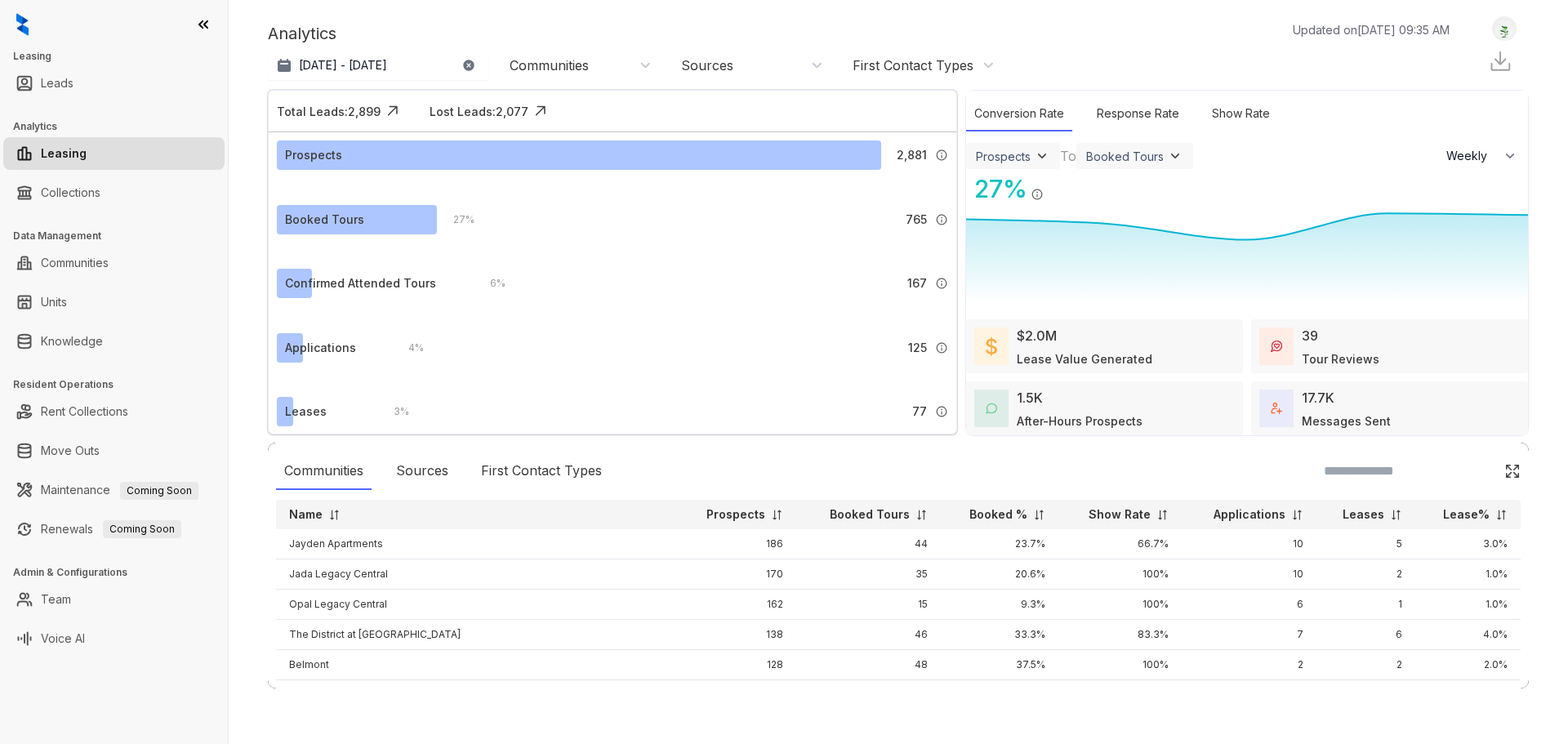
select select "******"
drag, startPoint x: 0, startPoint y: 0, endPoint x: 82, endPoint y: 339, distance: 348.8
click at [82, 339] on link "Knowledge" at bounding box center [71, 341] width 62 height 33
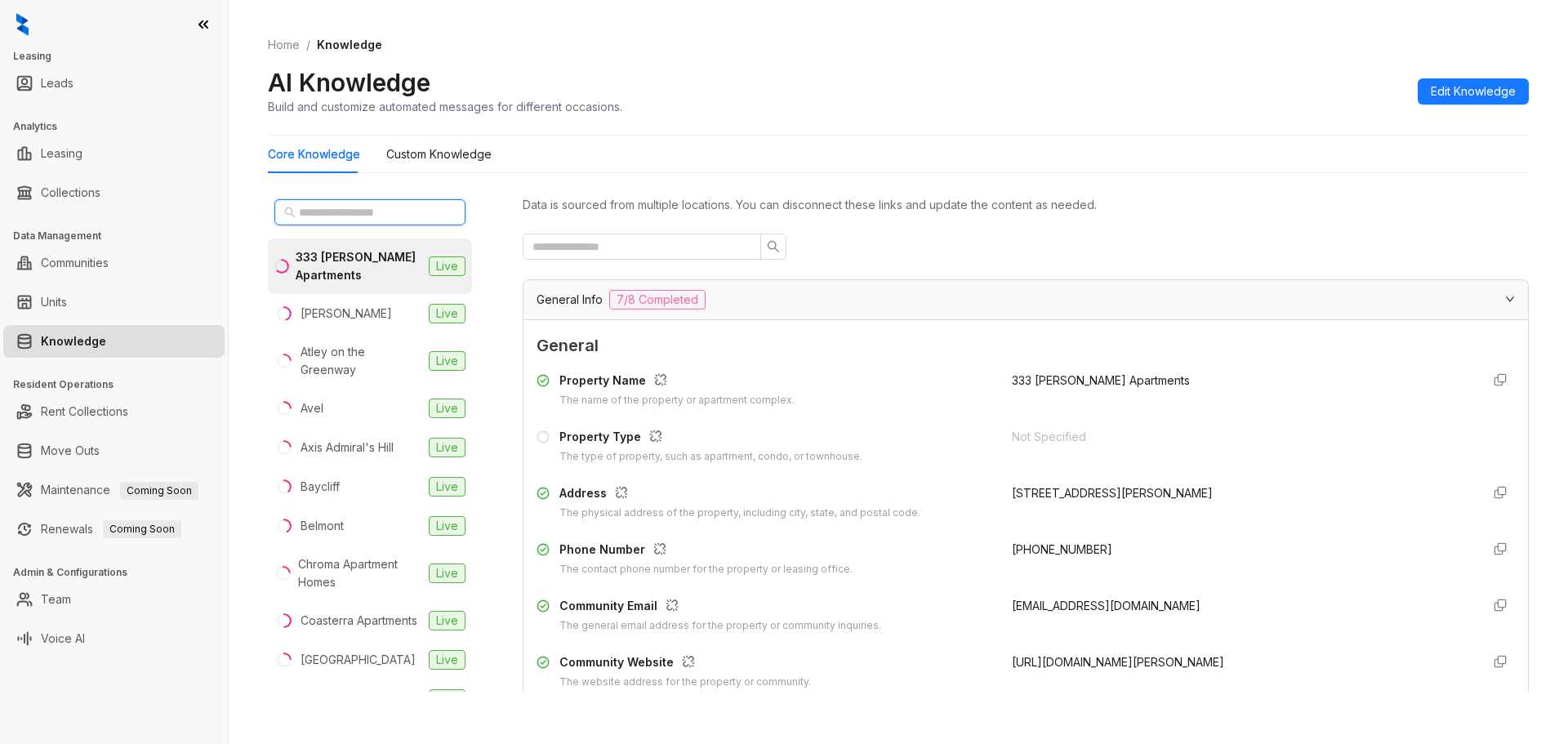
click at [339, 209] on input "text" at bounding box center [370, 213] width 143 height 18
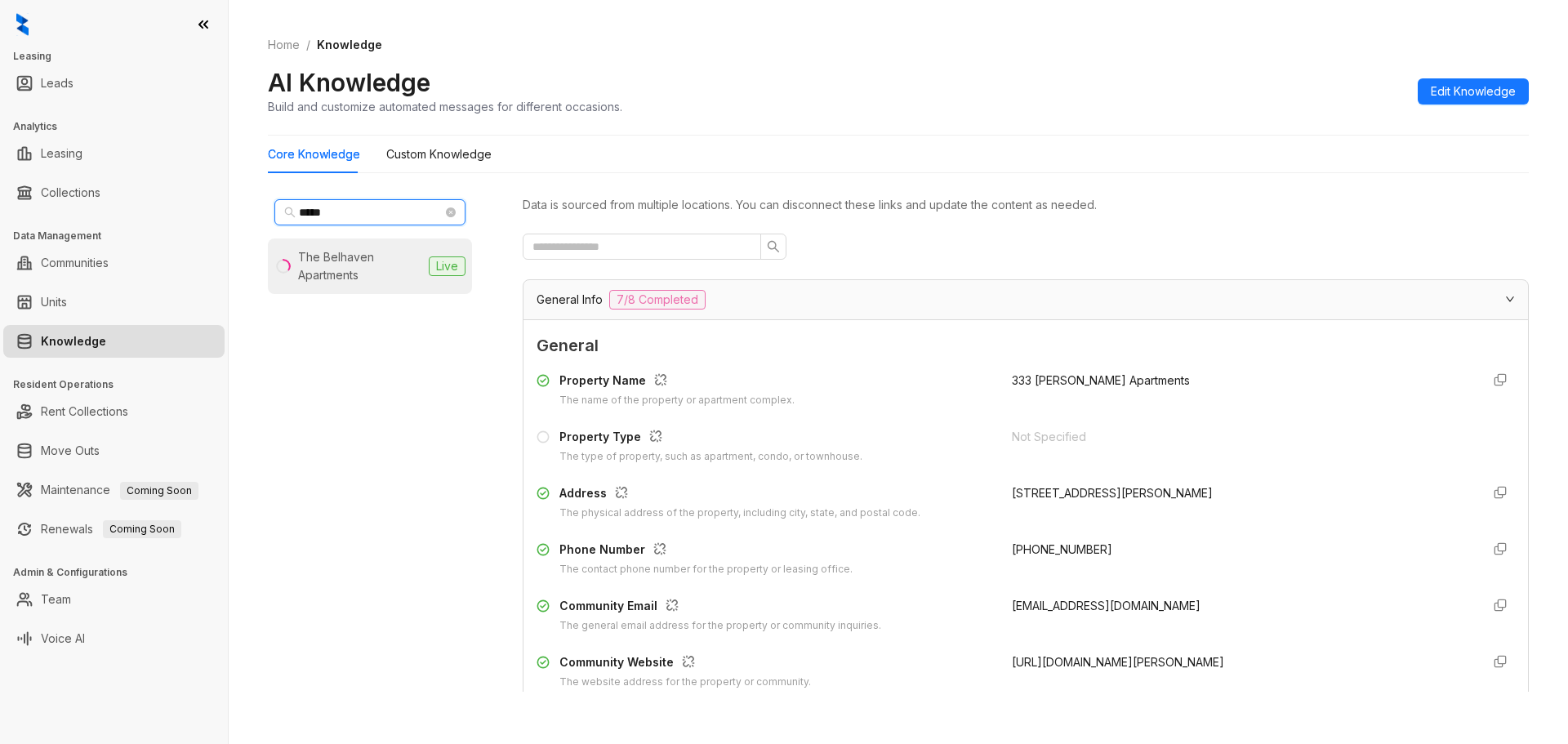
type input "*****"
click at [342, 256] on div "The Belhaven Apartments" at bounding box center [359, 266] width 124 height 36
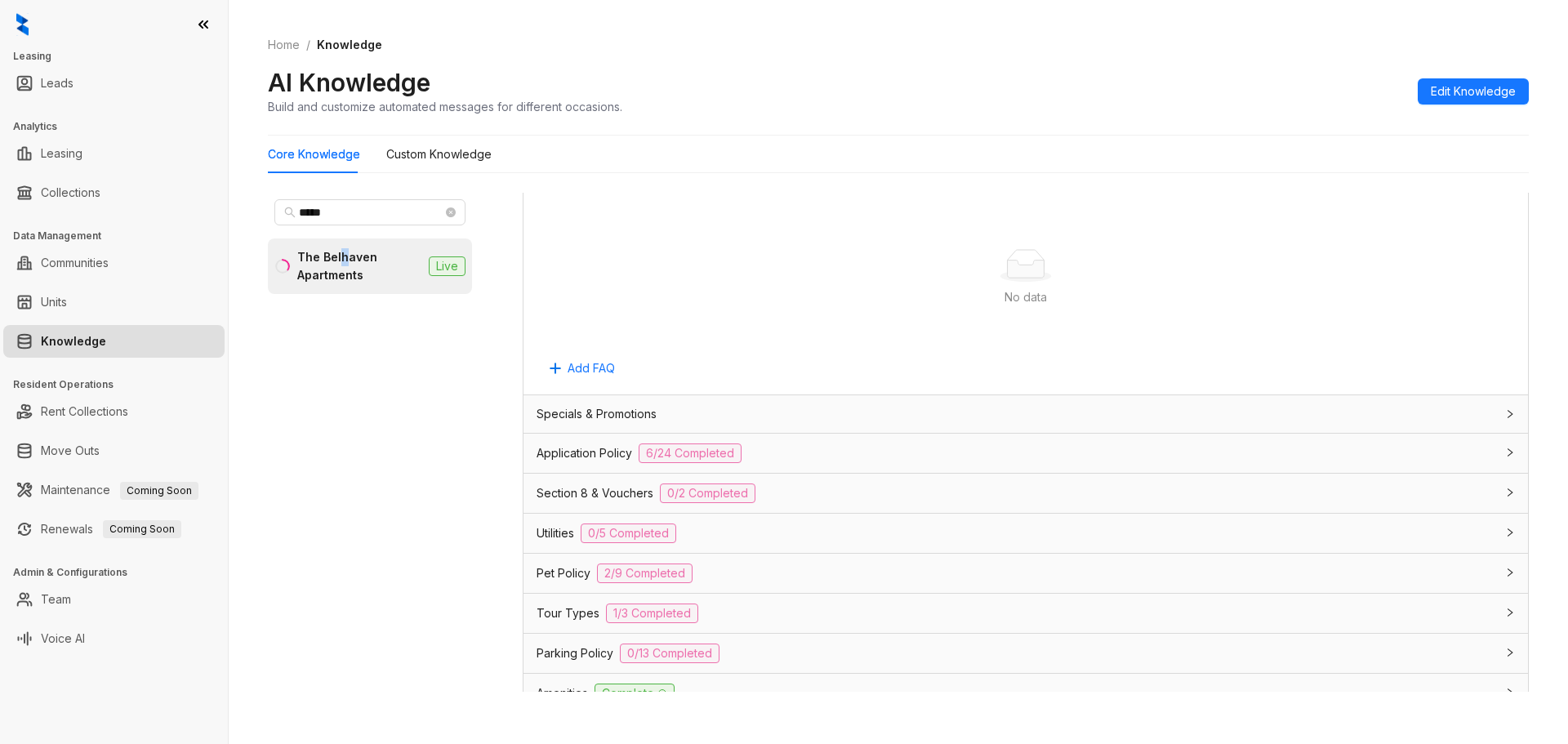
scroll to position [898, 0]
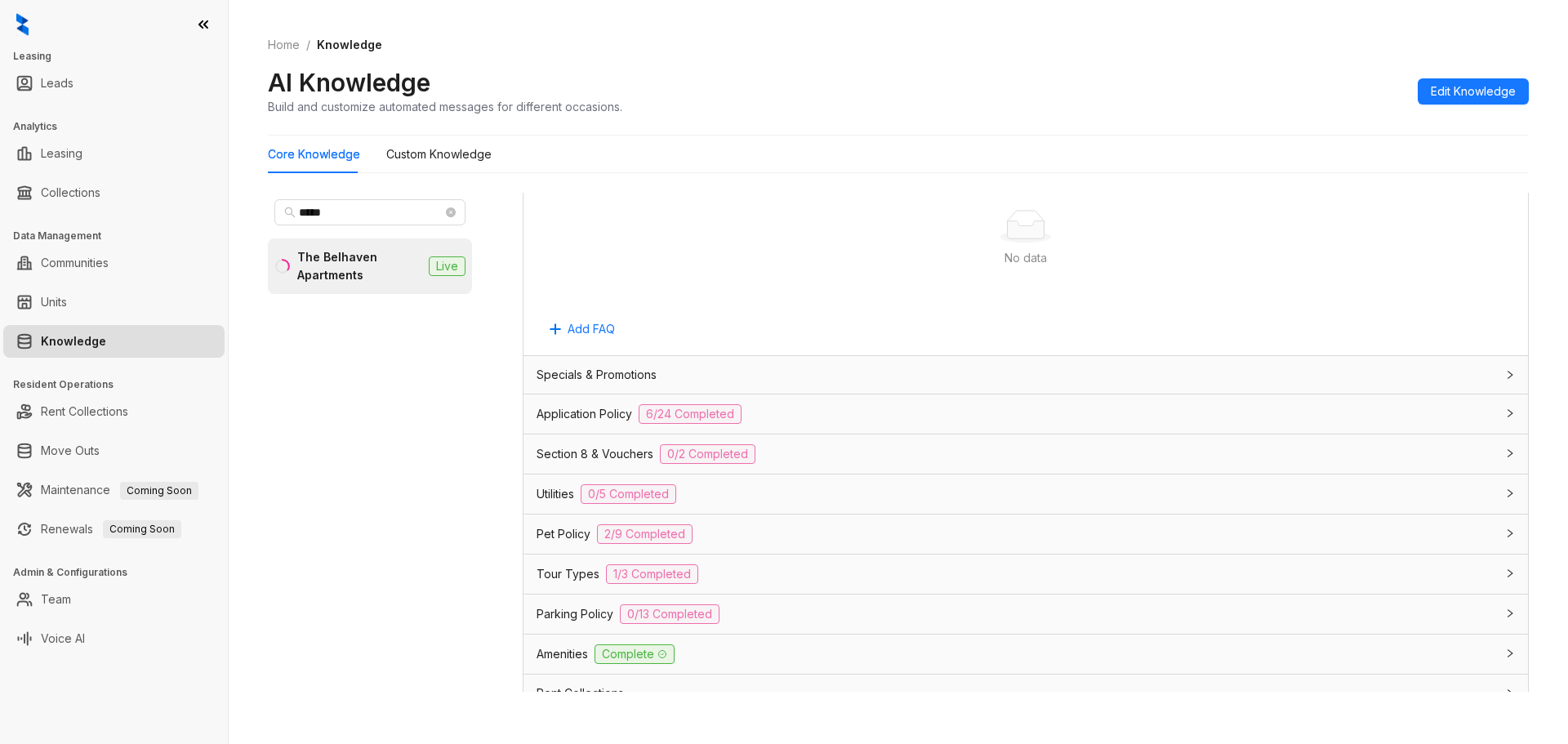
click at [741, 368] on div "Specials & Promotions" at bounding box center [1015, 375] width 959 height 18
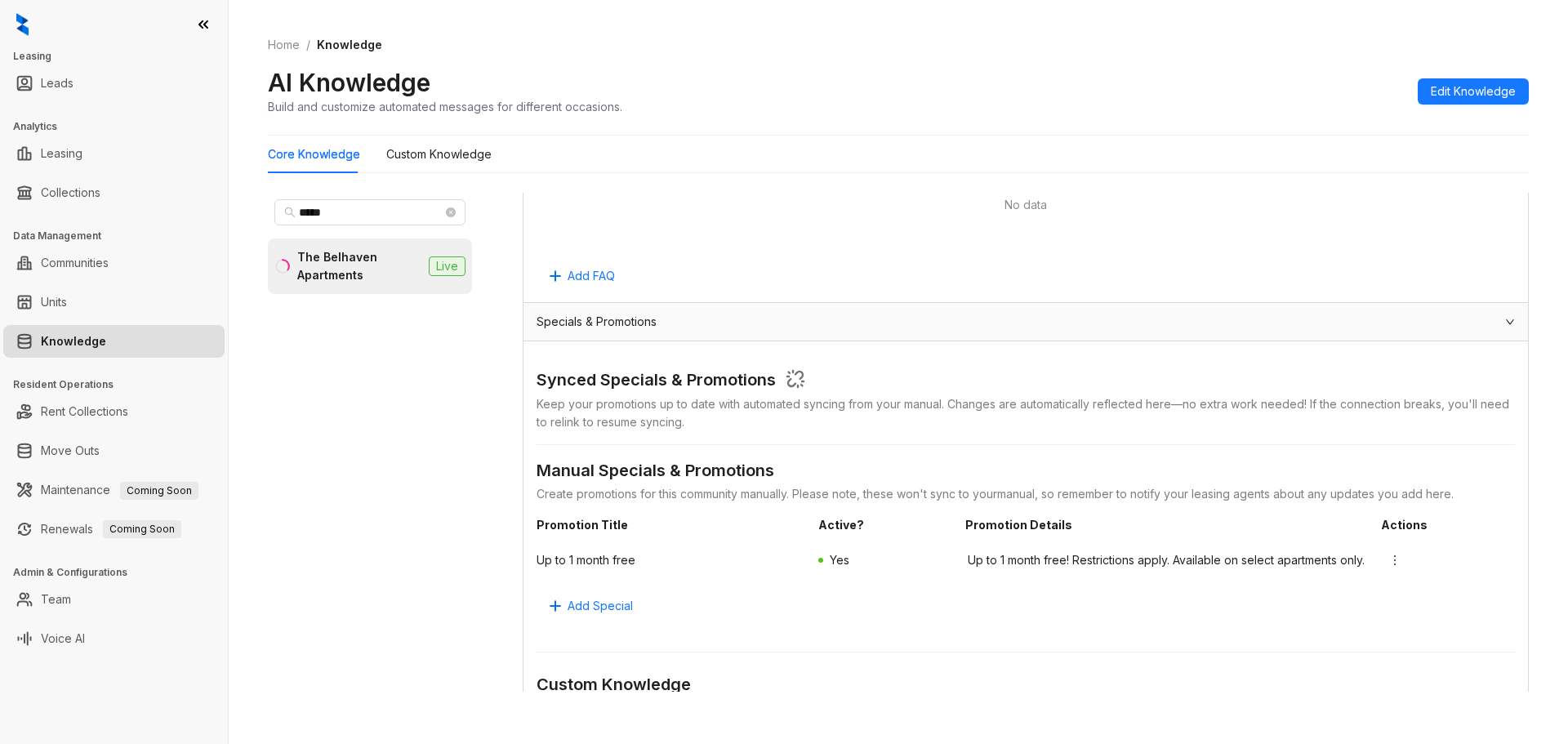
scroll to position [980, 0]
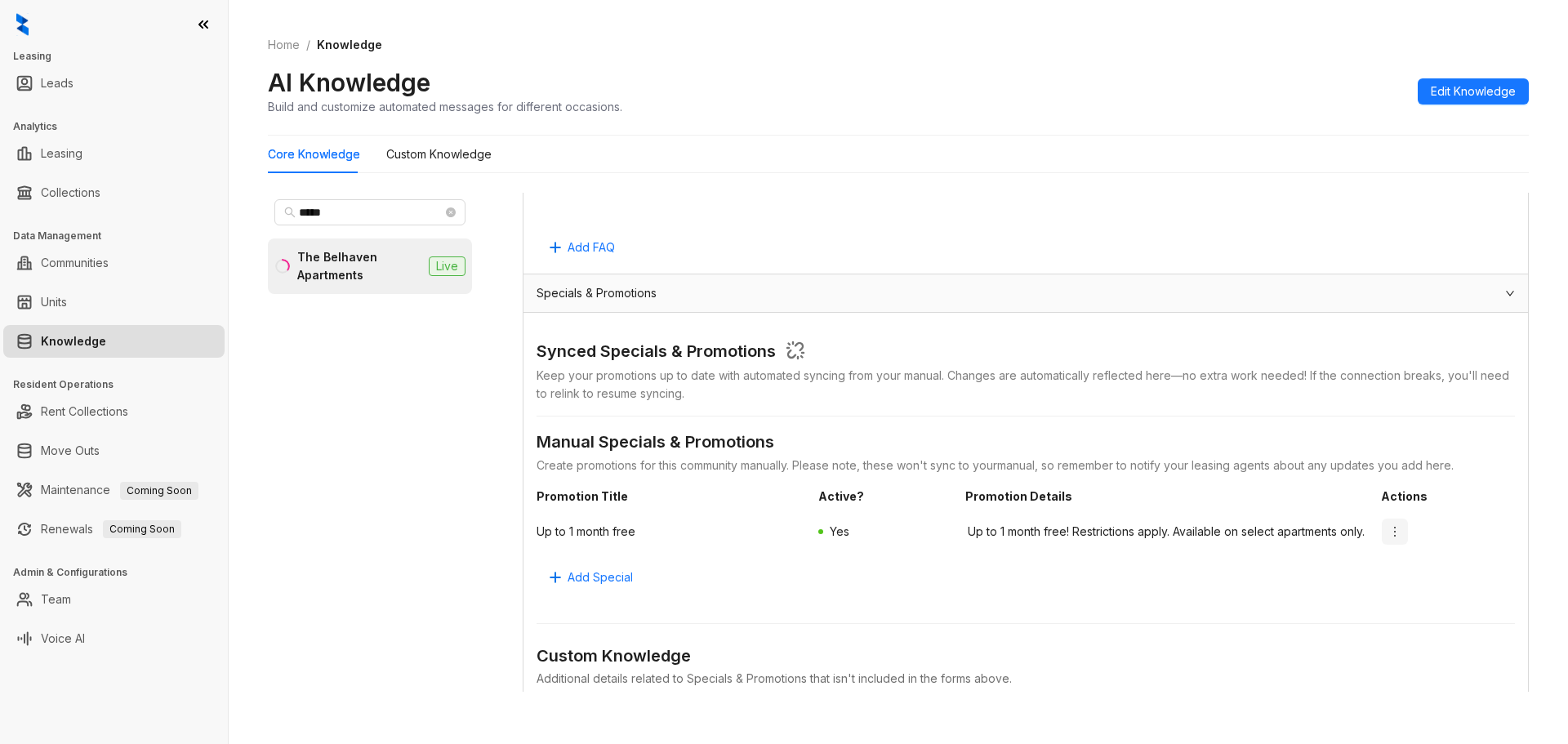
click at [1389, 532] on icon "more" at bounding box center [1395, 531] width 13 height 13
click at [1386, 571] on span "Edit" at bounding box center [1403, 569] width 58 height 18
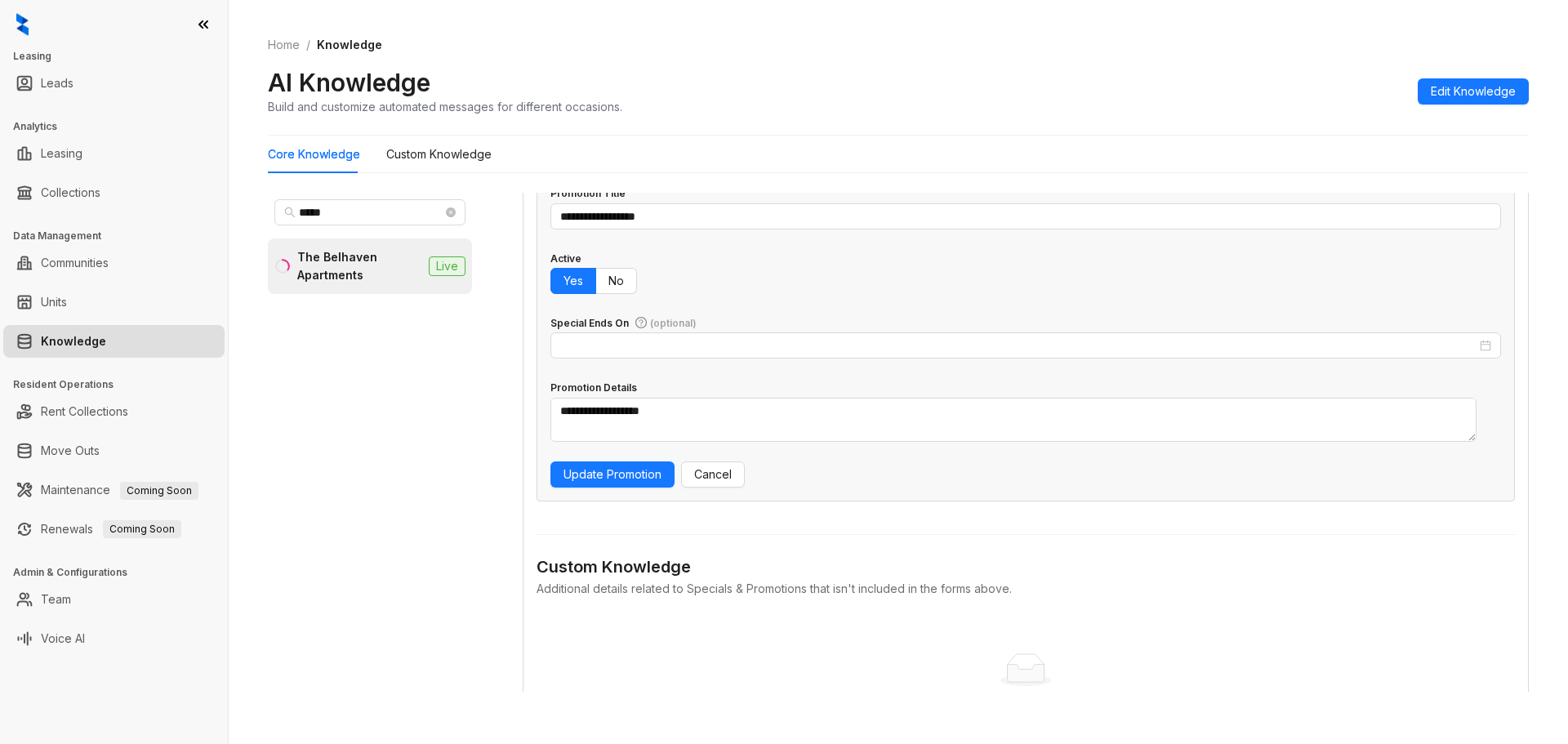
scroll to position [1389, 0]
click at [653, 349] on input "Special Ends On (optional)" at bounding box center [1018, 344] width 916 height 18
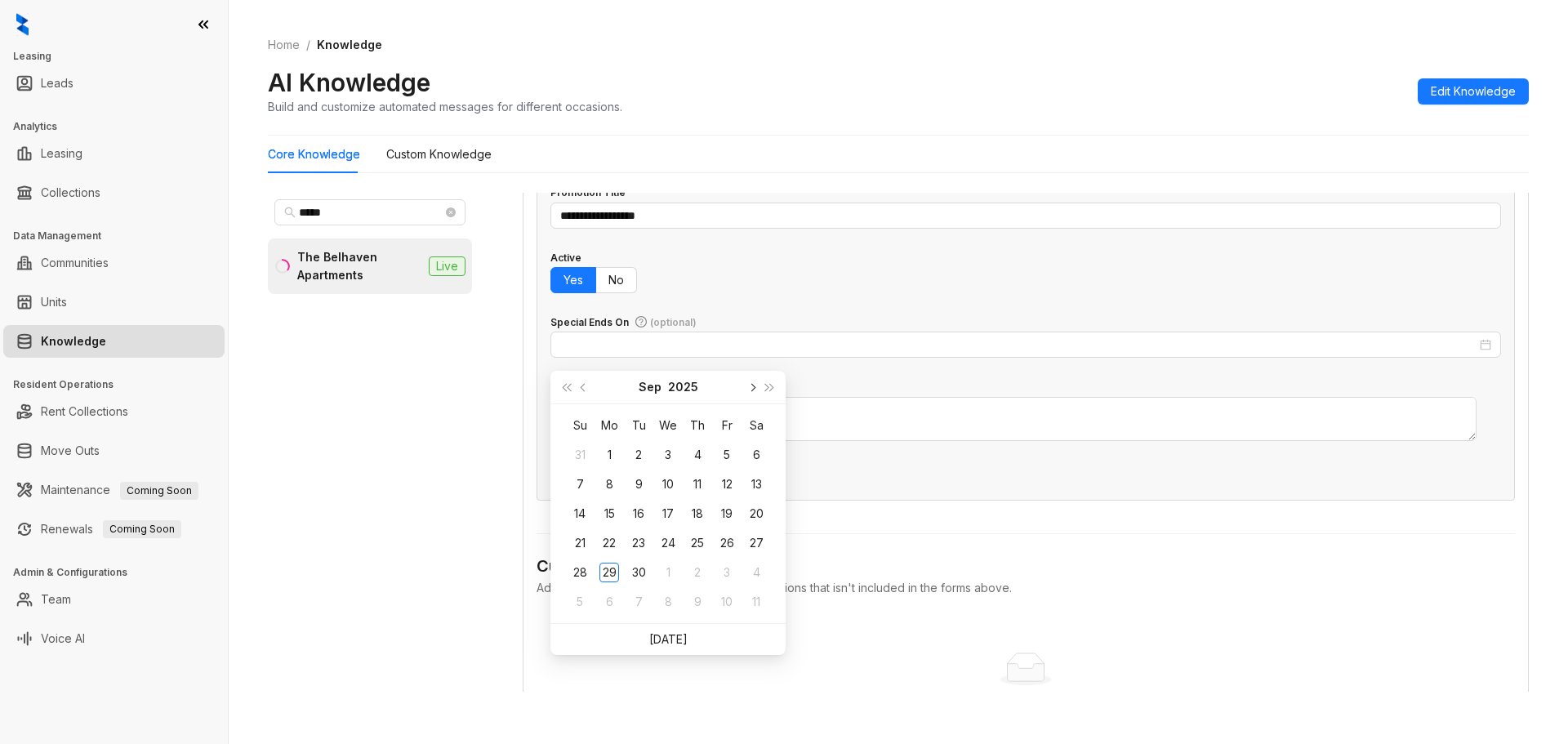
click at [753, 393] on button "next-year" at bounding box center [751, 387] width 18 height 33
type input "**********"
click at [569, 602] on td "30" at bounding box center [580, 603] width 30 height 30
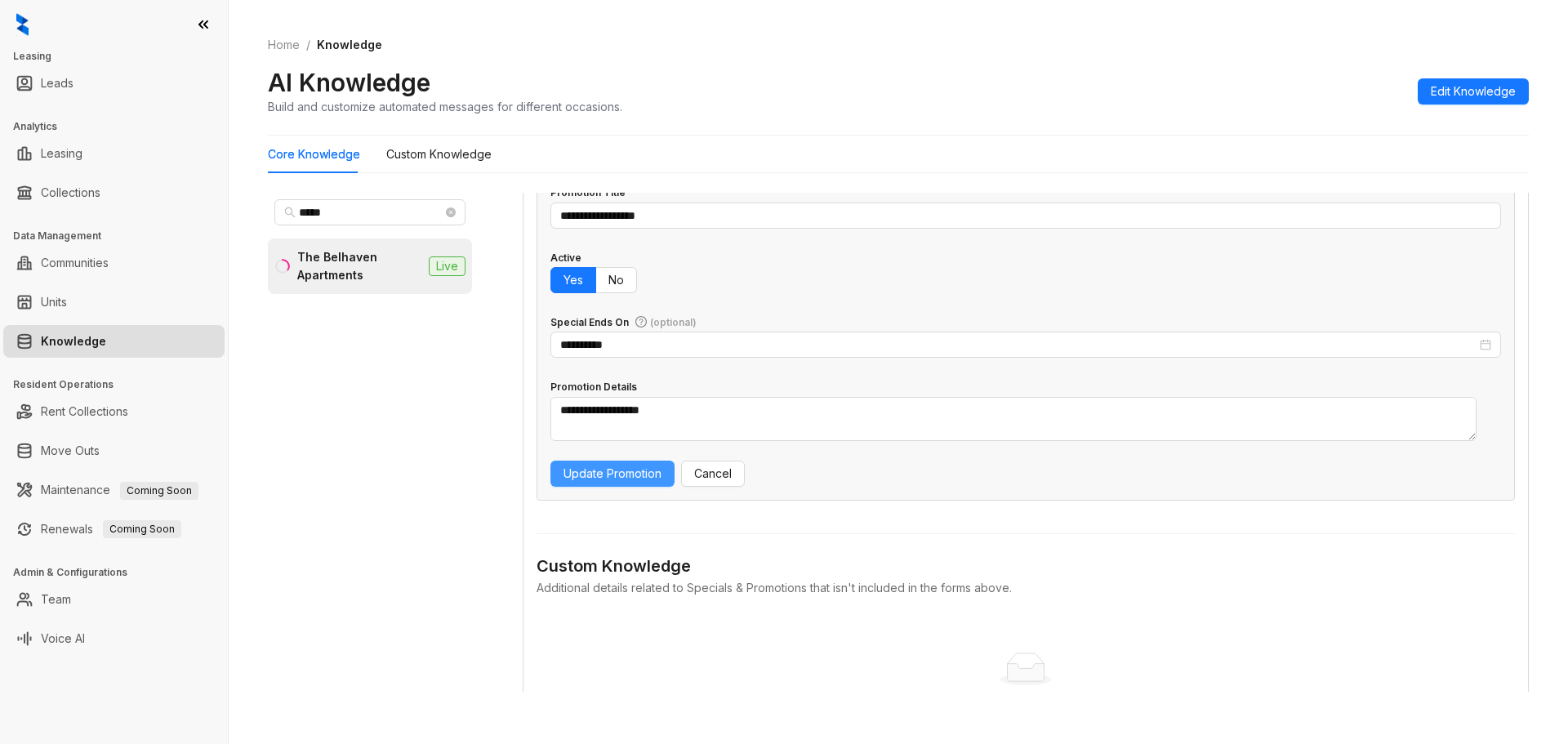
click at [619, 482] on span "Update Promotion" at bounding box center [612, 474] width 98 height 18
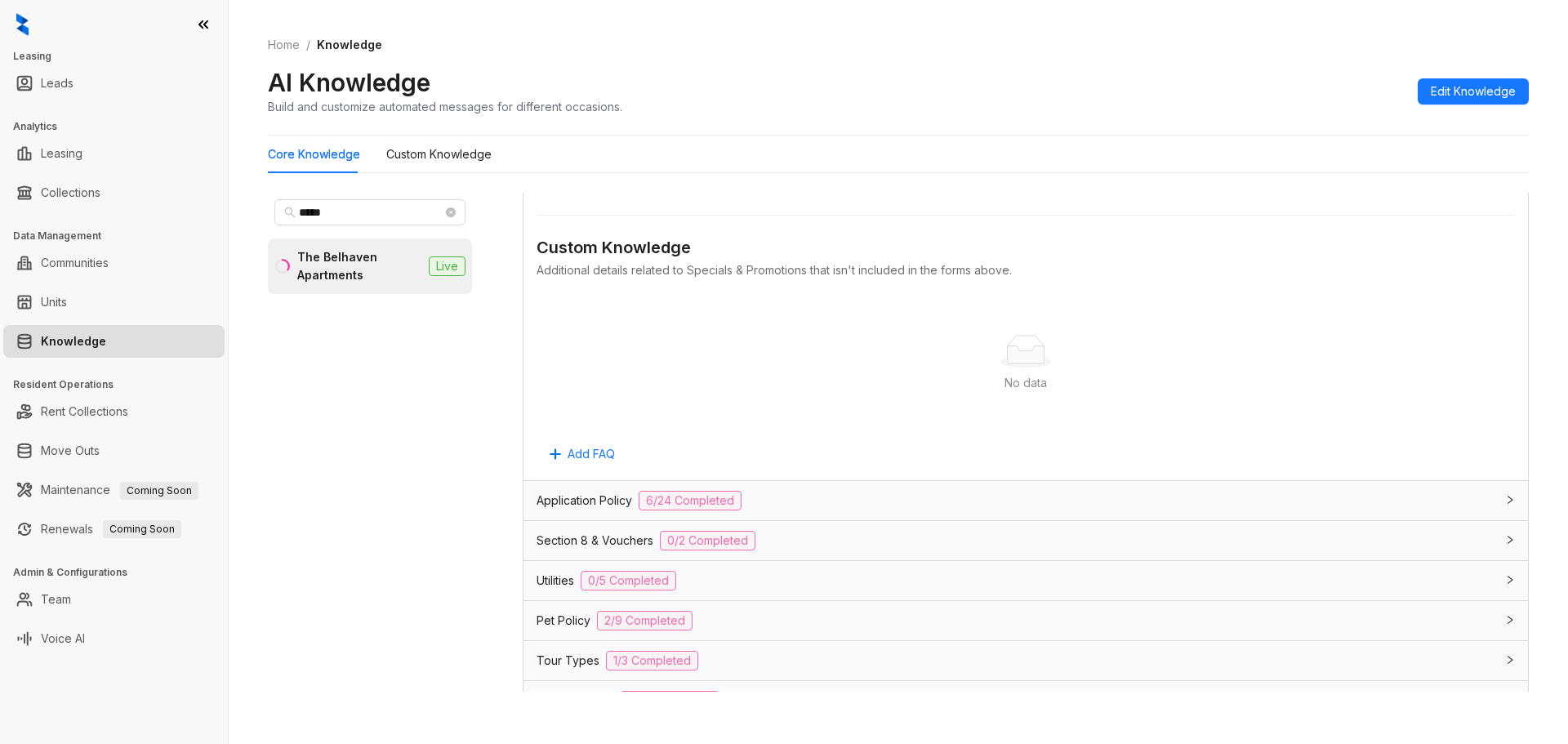
scroll to position [1069, 0]
